Goal: Task Accomplishment & Management: Manage account settings

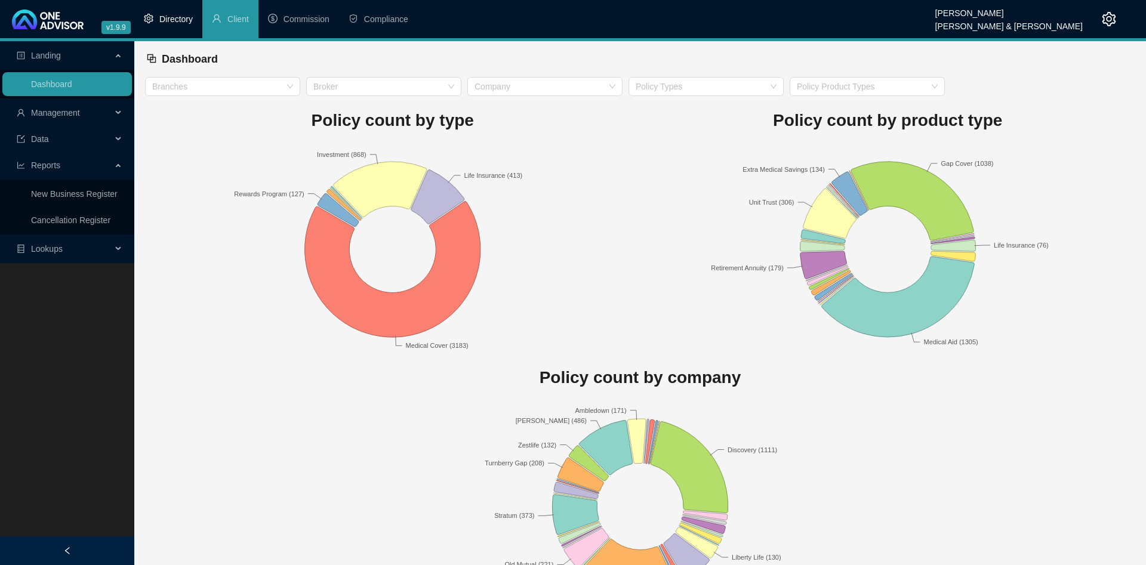
click at [158, 14] on li "Directory" at bounding box center [168, 19] width 68 height 38
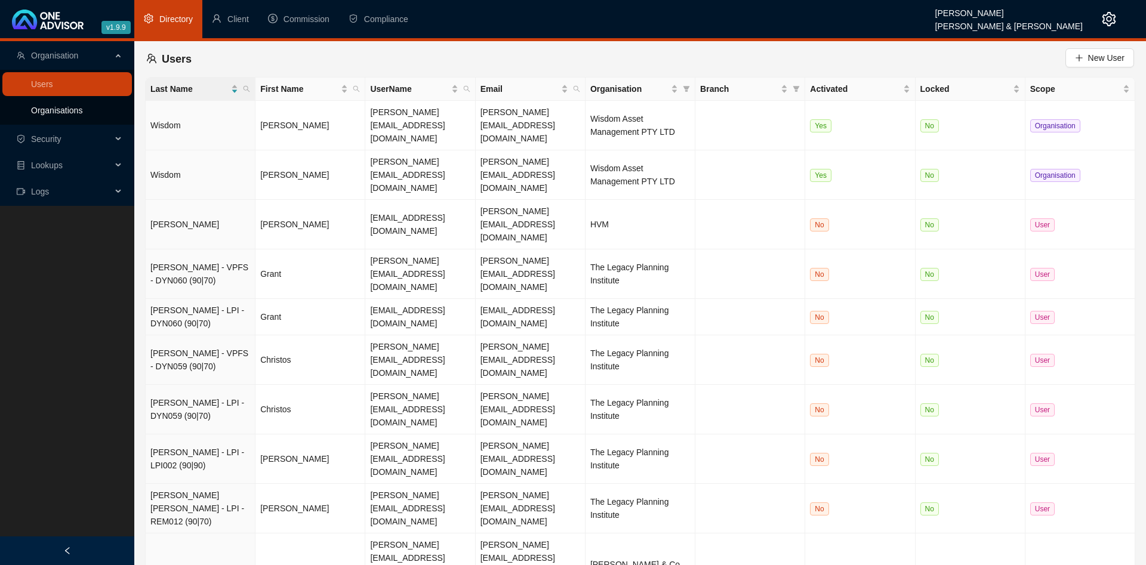
click at [64, 110] on link "Organisations" at bounding box center [56, 111] width 51 height 10
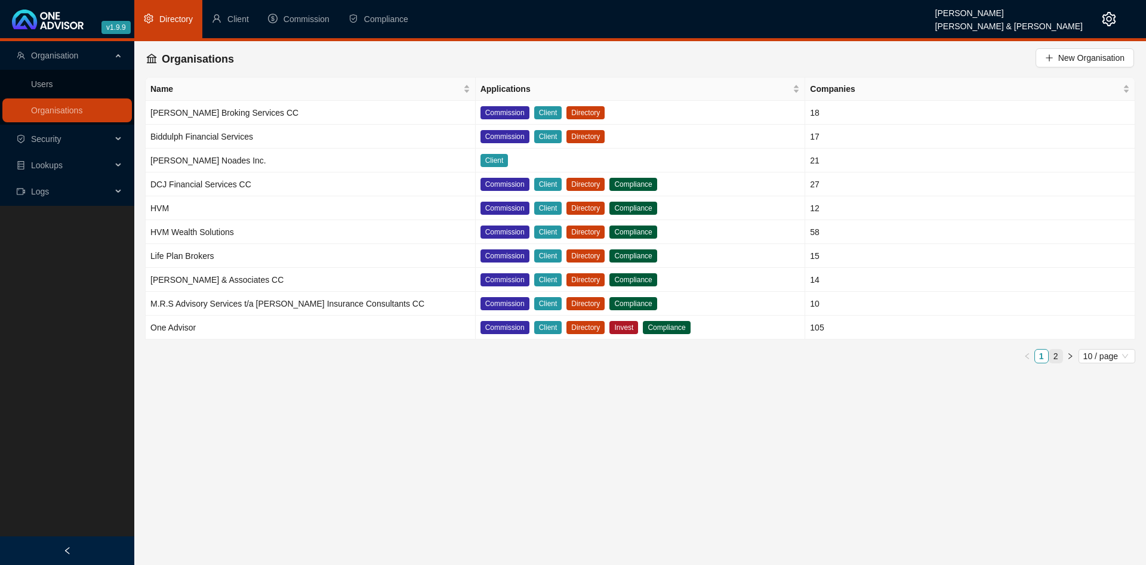
click at [1060, 355] on link "2" at bounding box center [1055, 356] width 13 height 13
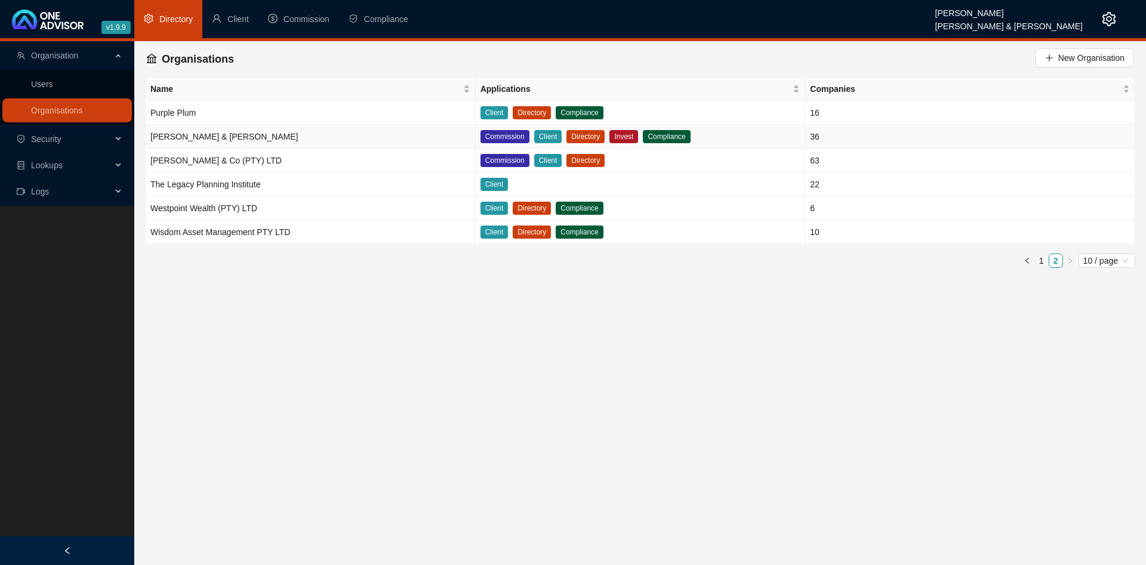
click at [264, 137] on td "[PERSON_NAME] & [PERSON_NAME]" at bounding box center [311, 137] width 330 height 24
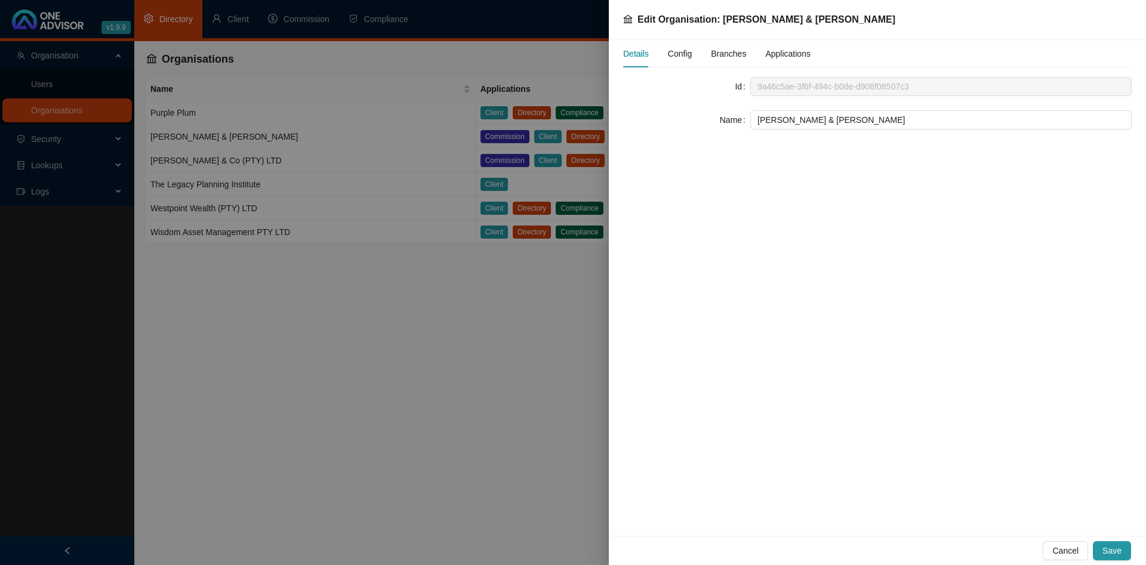
click at [683, 56] on span "Config" at bounding box center [680, 54] width 24 height 8
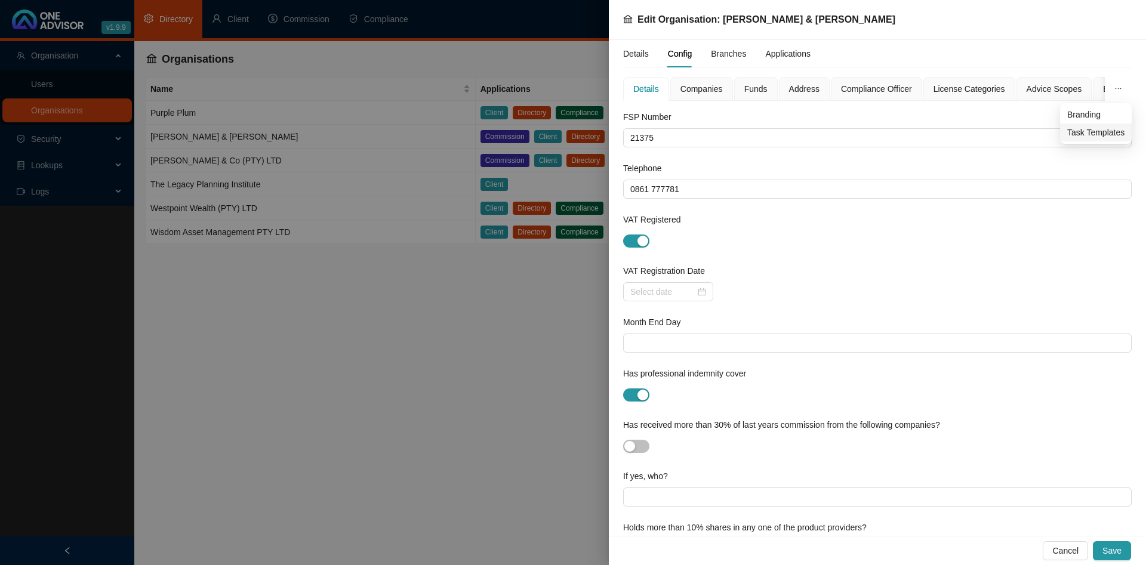
click at [1093, 136] on span "Task Templates" at bounding box center [1095, 132] width 57 height 13
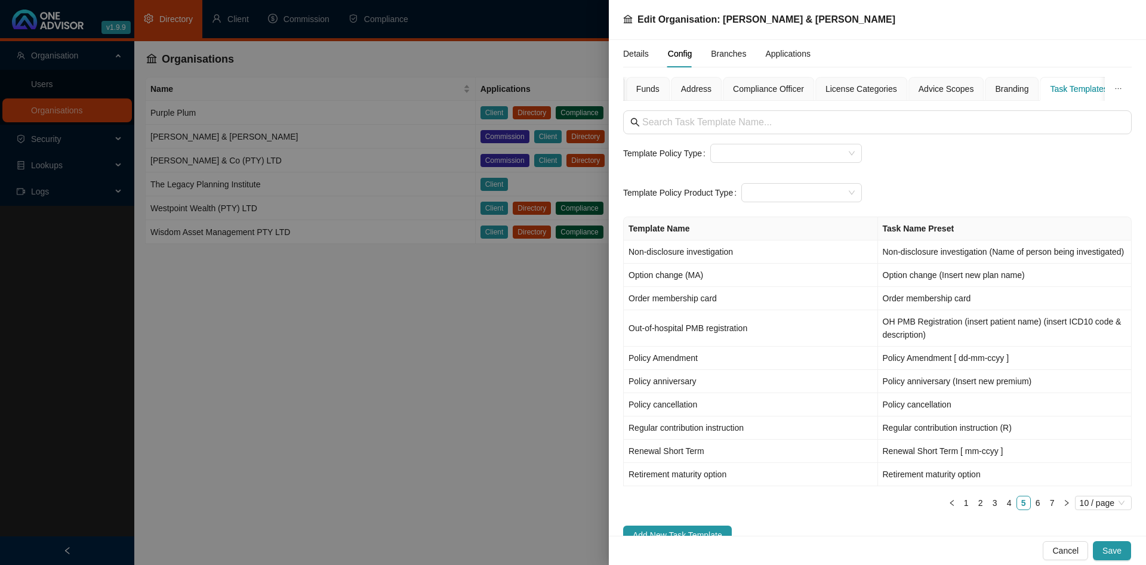
scroll to position [23, 0]
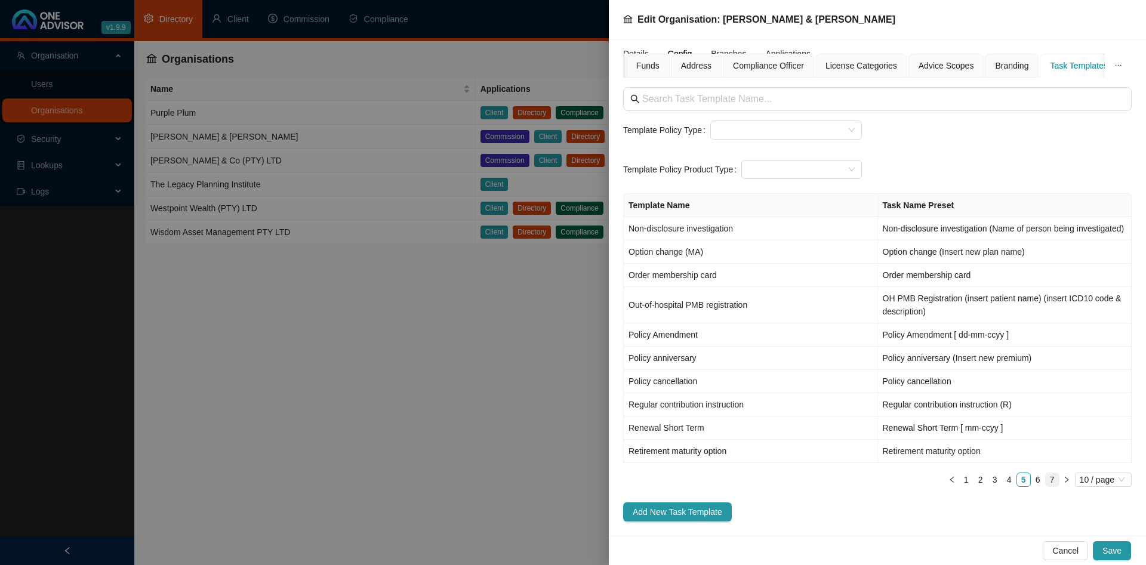
click at [1051, 479] on link "7" at bounding box center [1052, 479] width 13 height 13
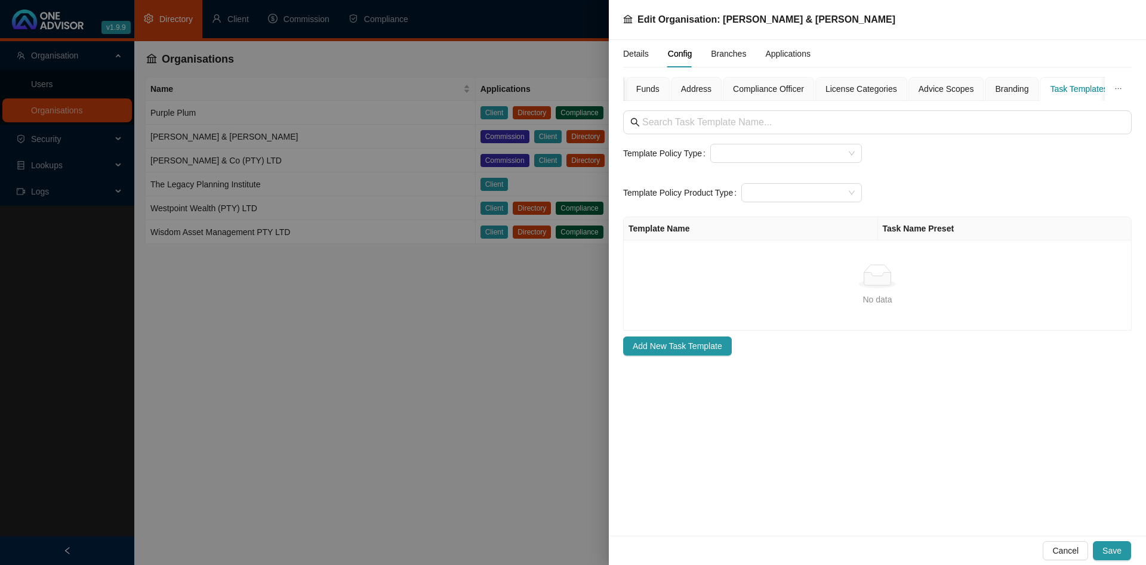
scroll to position [0, 0]
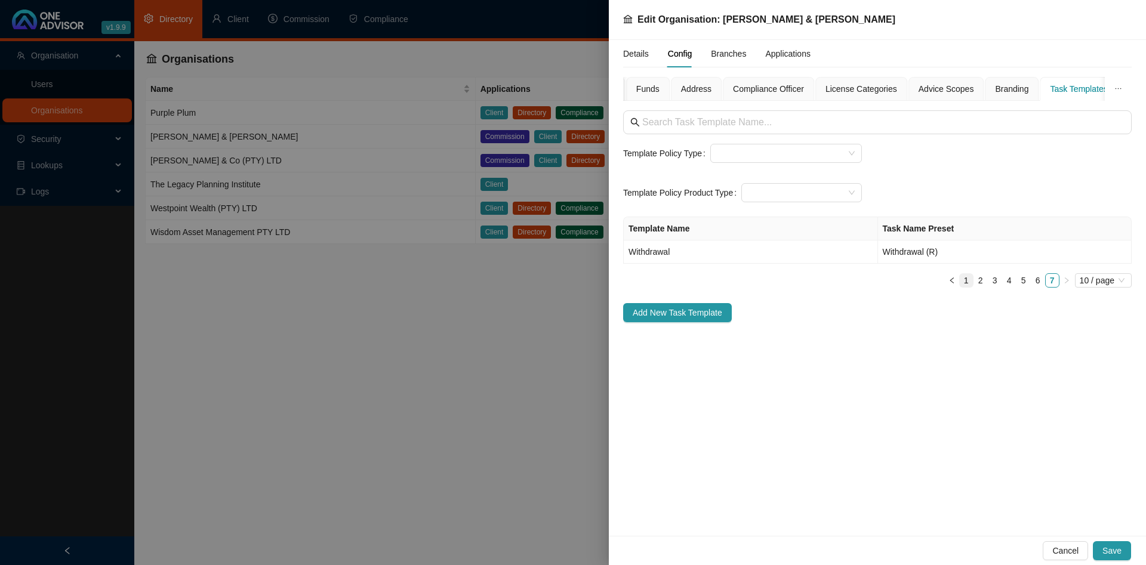
click at [966, 281] on link "1" at bounding box center [966, 280] width 13 height 13
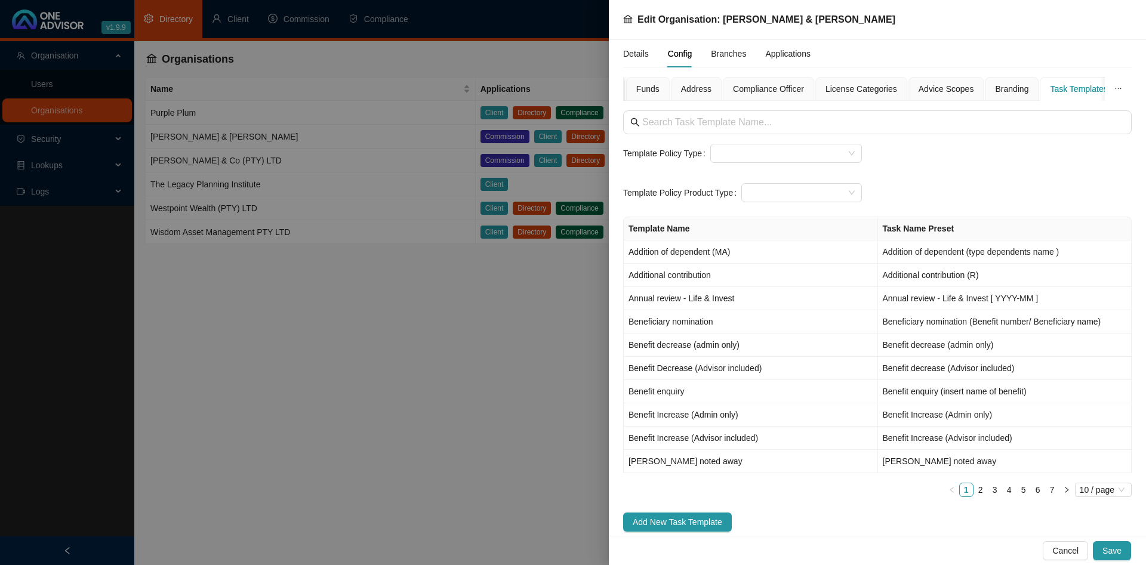
click at [396, 283] on div at bounding box center [573, 282] width 1146 height 565
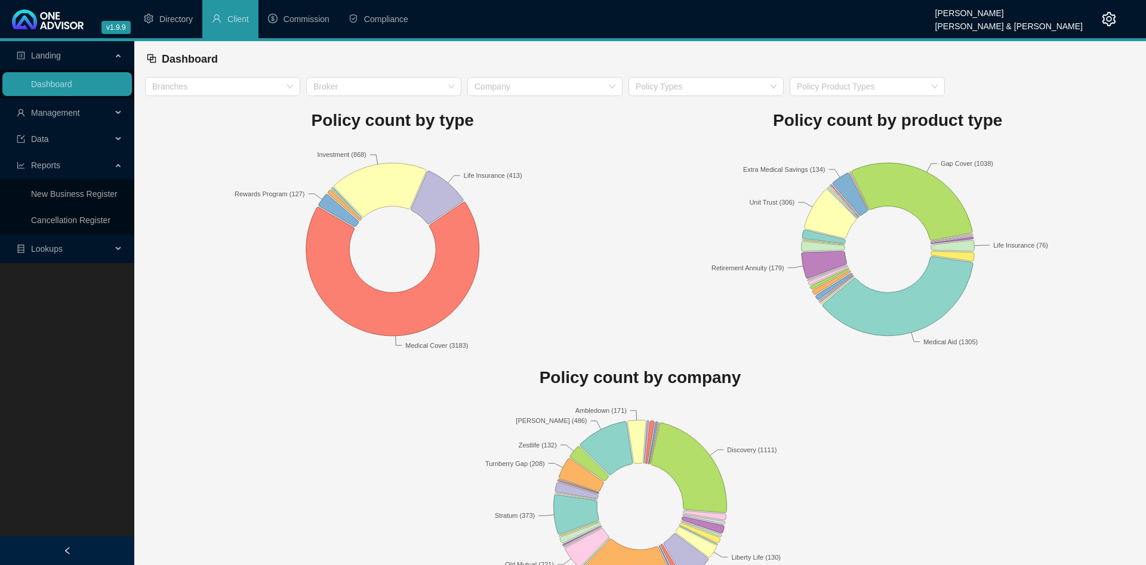
click at [90, 114] on span "Management" at bounding box center [64, 113] width 95 height 24
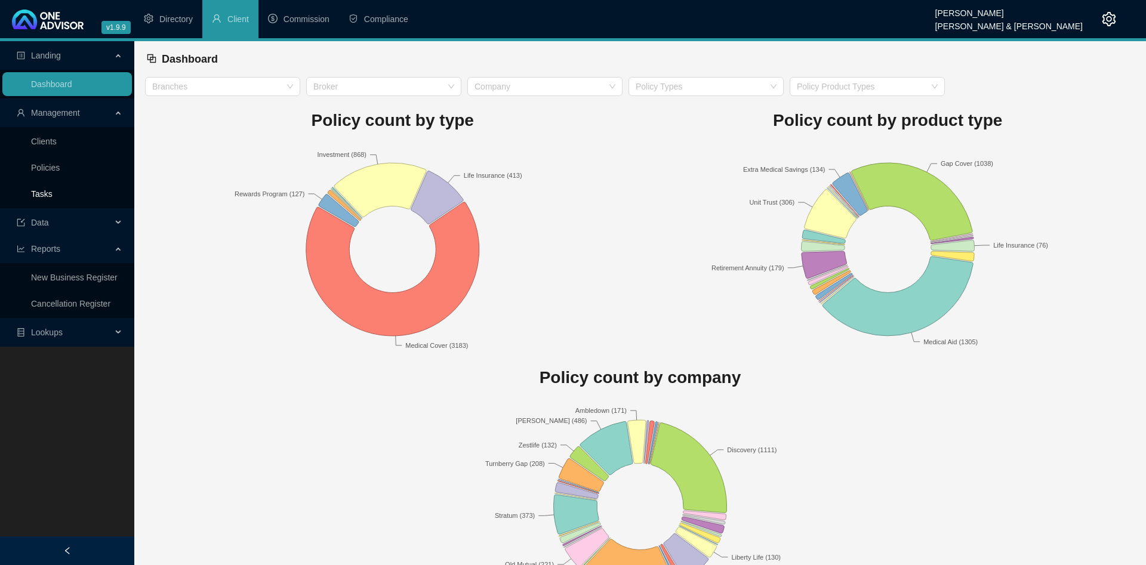
click at [53, 194] on link "Tasks" at bounding box center [41, 194] width 21 height 10
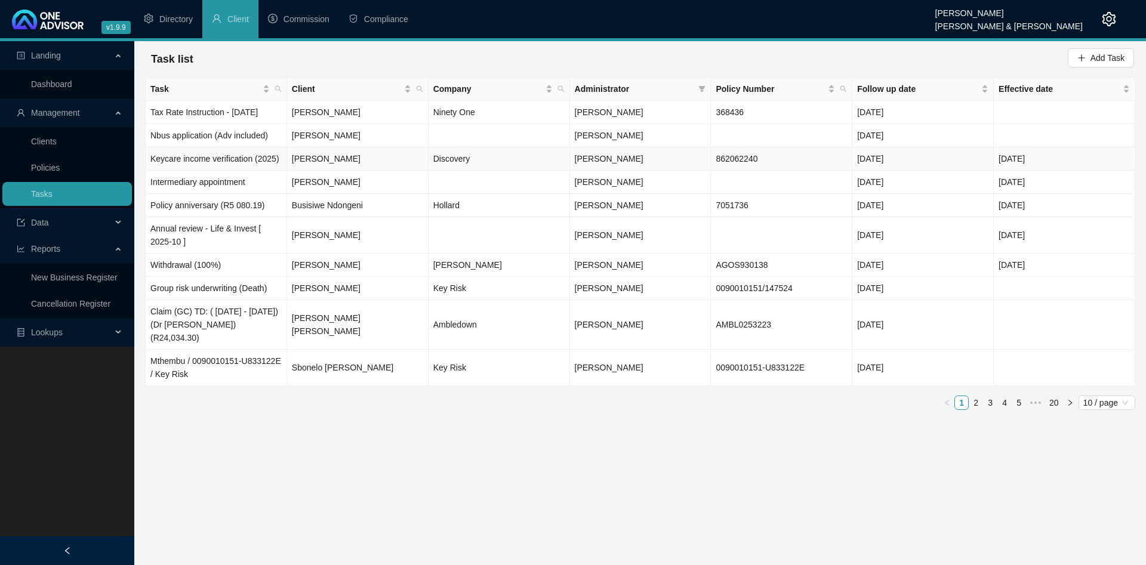
click at [362, 156] on td "[PERSON_NAME]" at bounding box center [357, 158] width 141 height 23
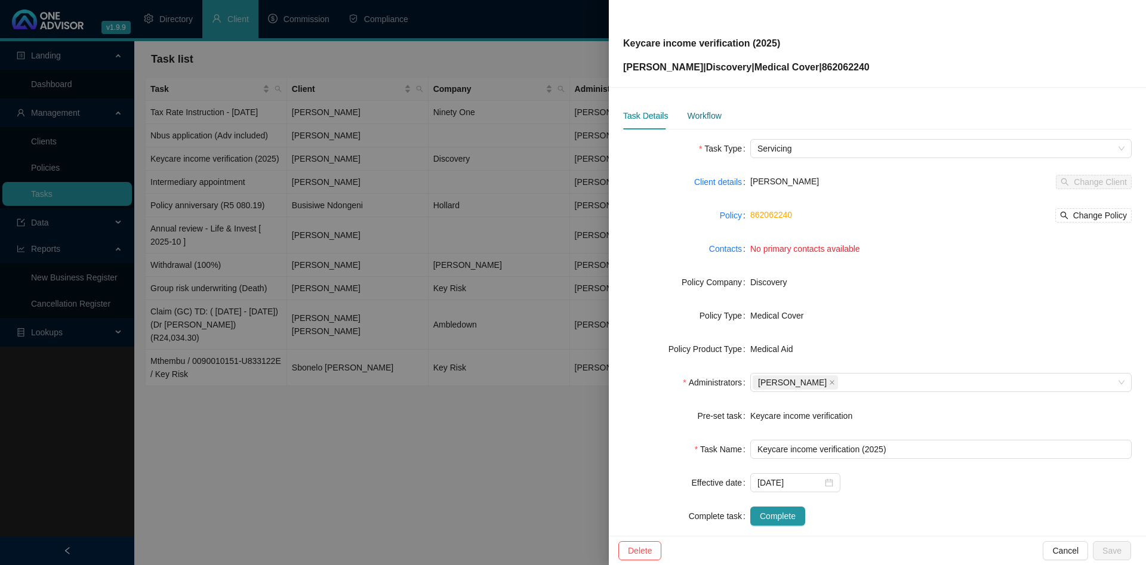
click at [707, 118] on div "Workflow" at bounding box center [704, 115] width 34 height 13
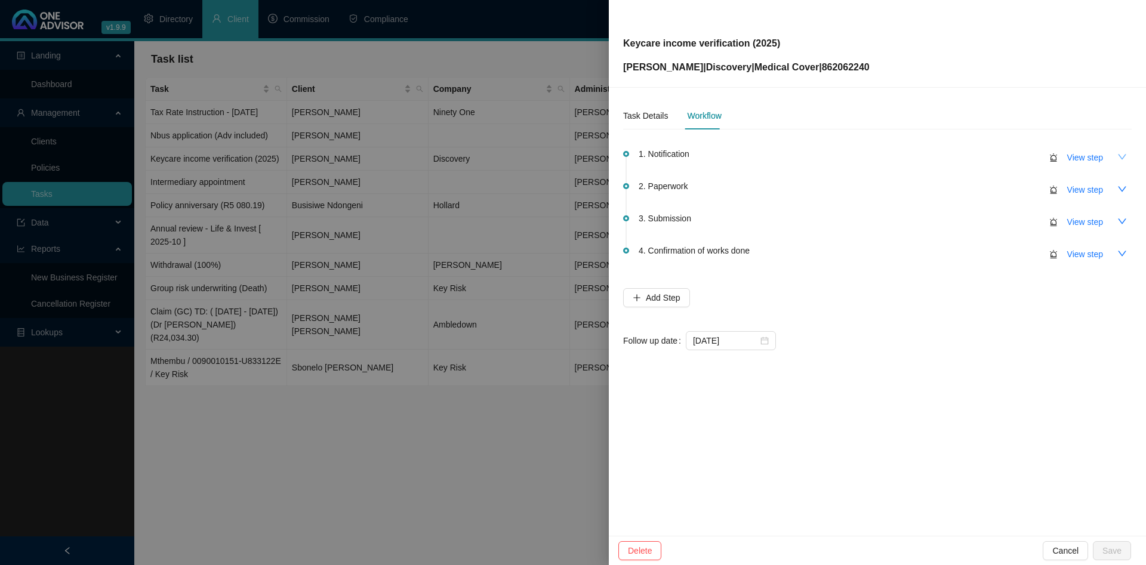
click at [1121, 157] on icon "down" at bounding box center [1122, 157] width 10 height 10
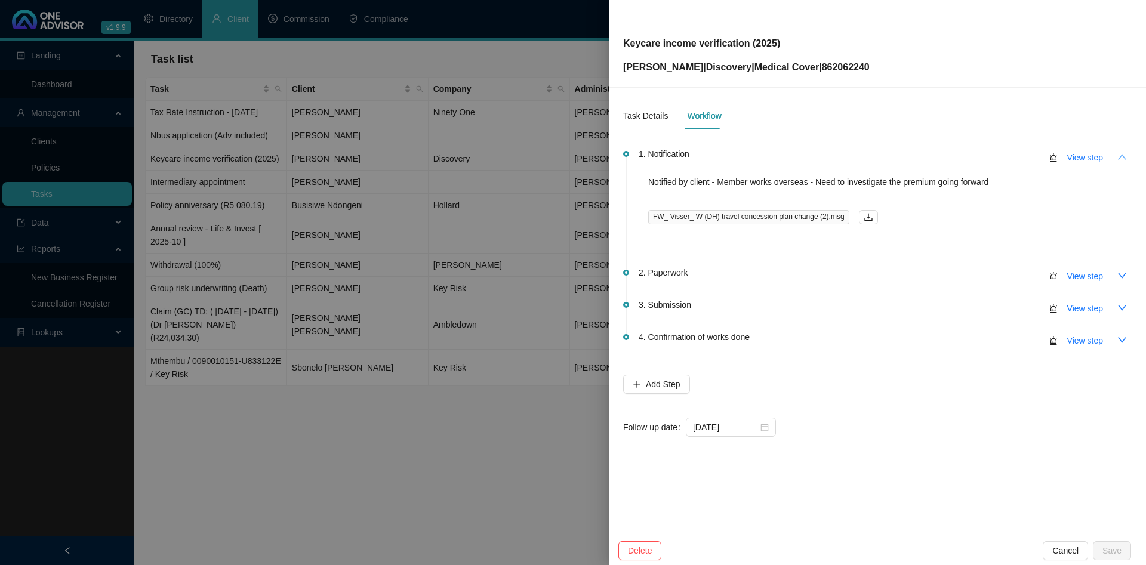
click at [1121, 157] on icon "up" at bounding box center [1122, 157] width 10 height 10
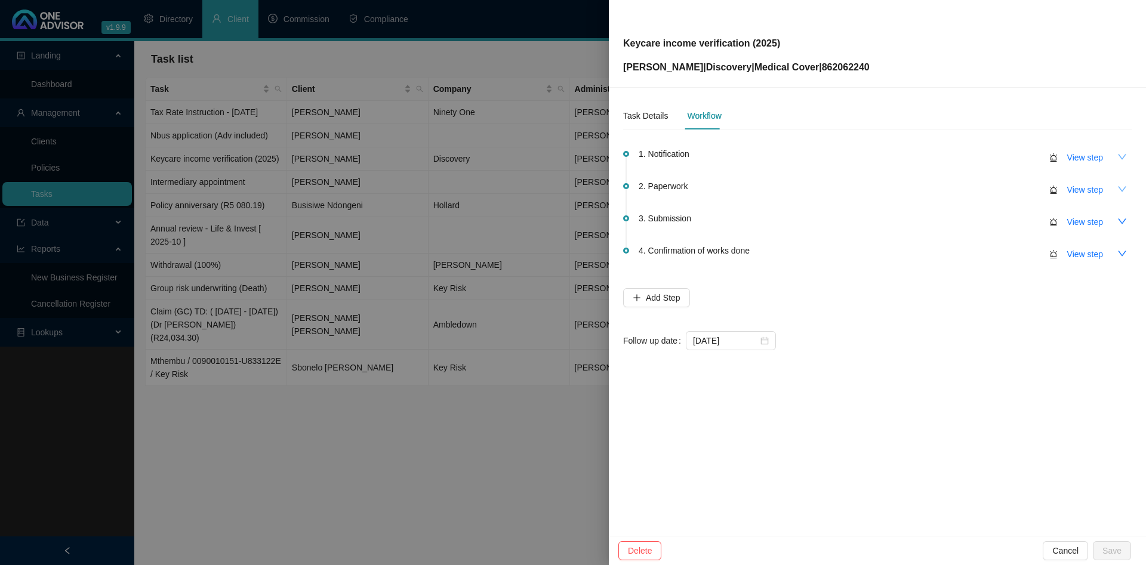
click at [1121, 183] on button "button" at bounding box center [1121, 189] width 19 height 19
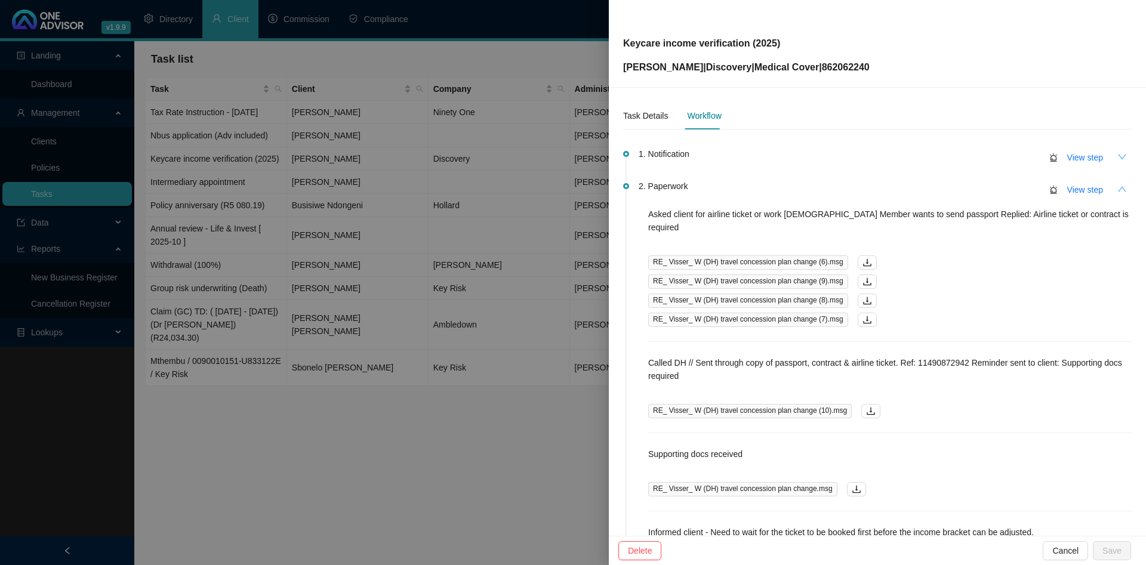
click at [1117, 190] on button "button" at bounding box center [1121, 189] width 19 height 19
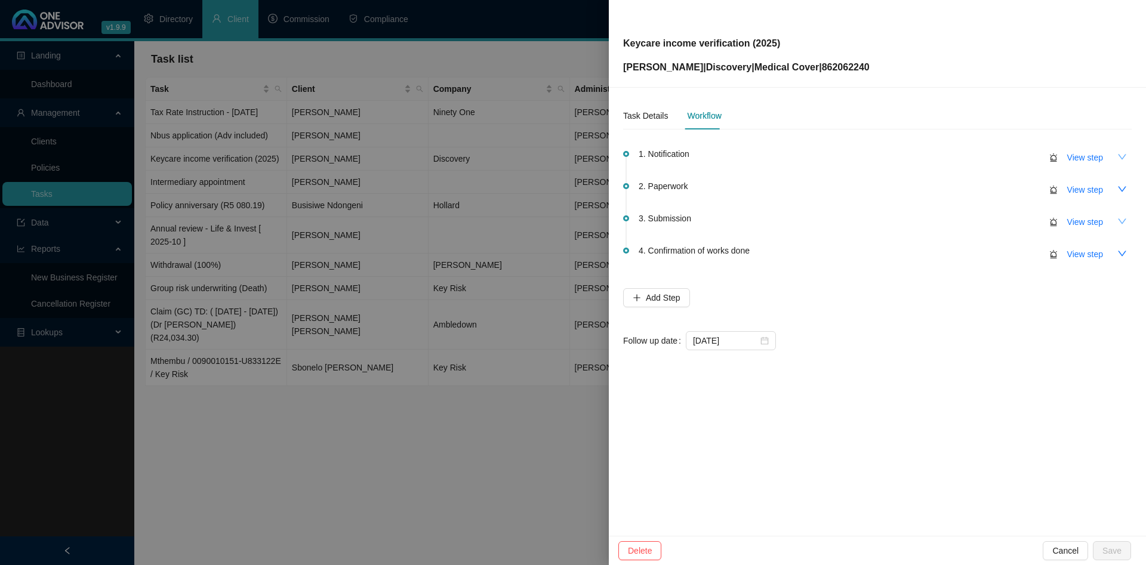
click at [1122, 217] on icon "down" at bounding box center [1122, 222] width 10 height 10
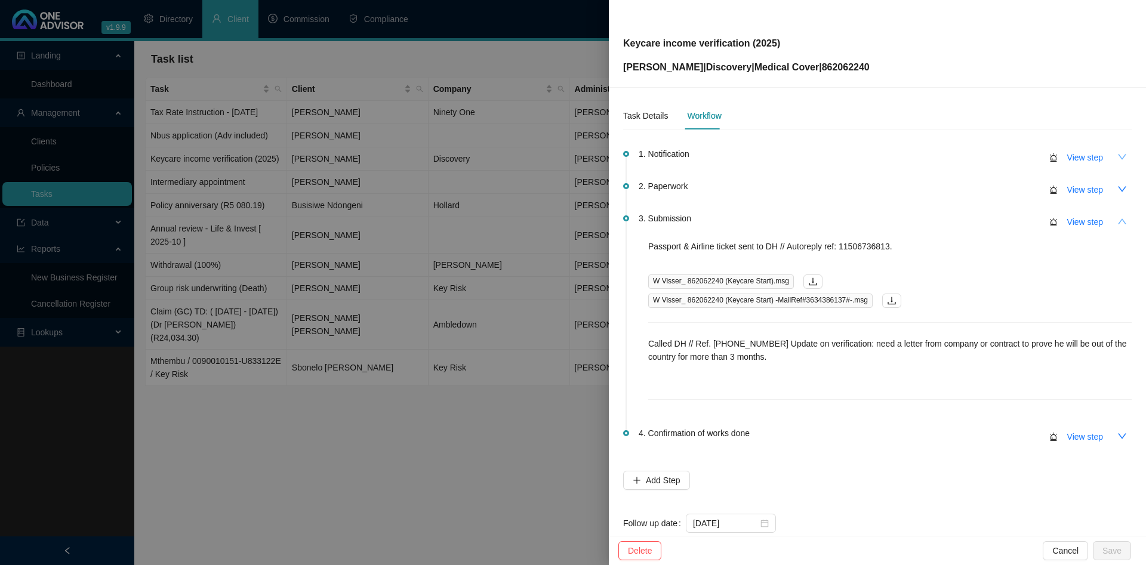
click at [1121, 217] on icon "up" at bounding box center [1122, 222] width 10 height 10
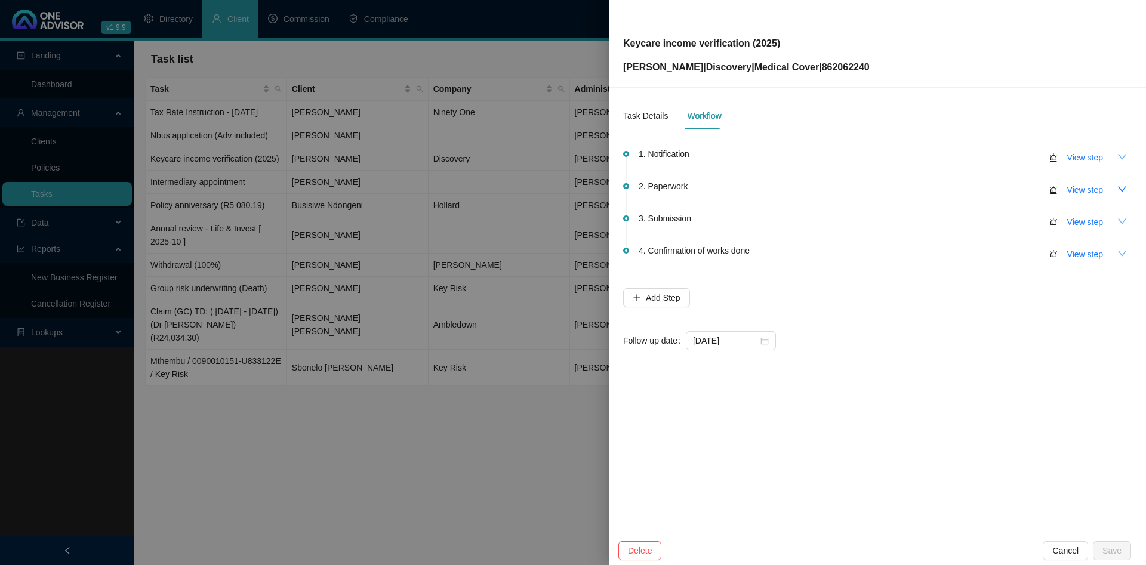
click at [1121, 249] on icon "down" at bounding box center [1122, 254] width 10 height 10
click at [1121, 249] on icon "up" at bounding box center [1122, 254] width 10 height 10
click at [269, 130] on div at bounding box center [573, 282] width 1146 height 565
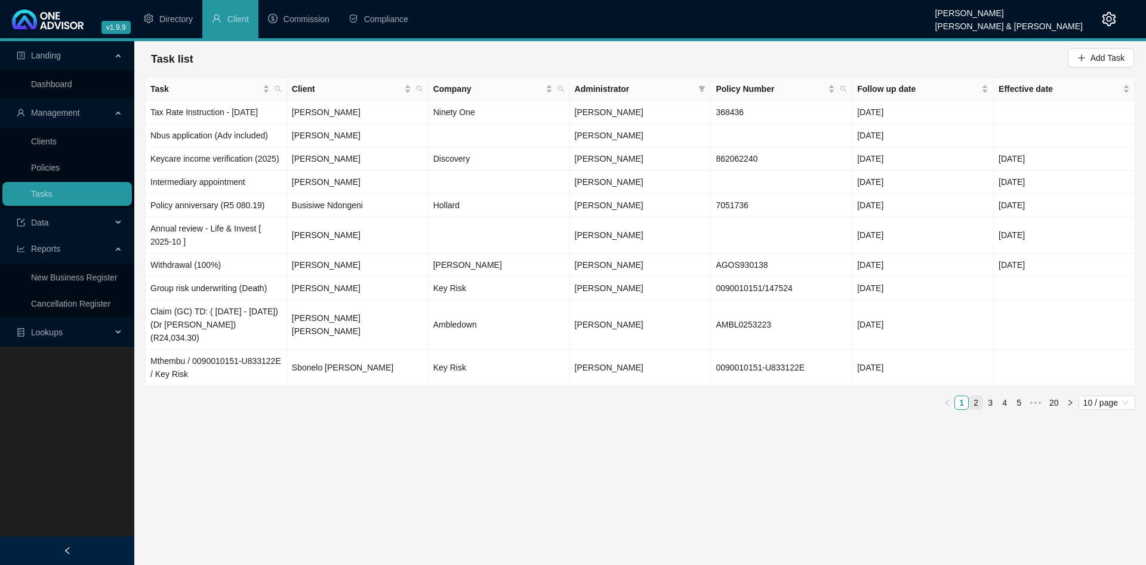
click at [981, 406] on link "2" at bounding box center [975, 402] width 13 height 13
